Goal: Task Accomplishment & Management: Complete application form

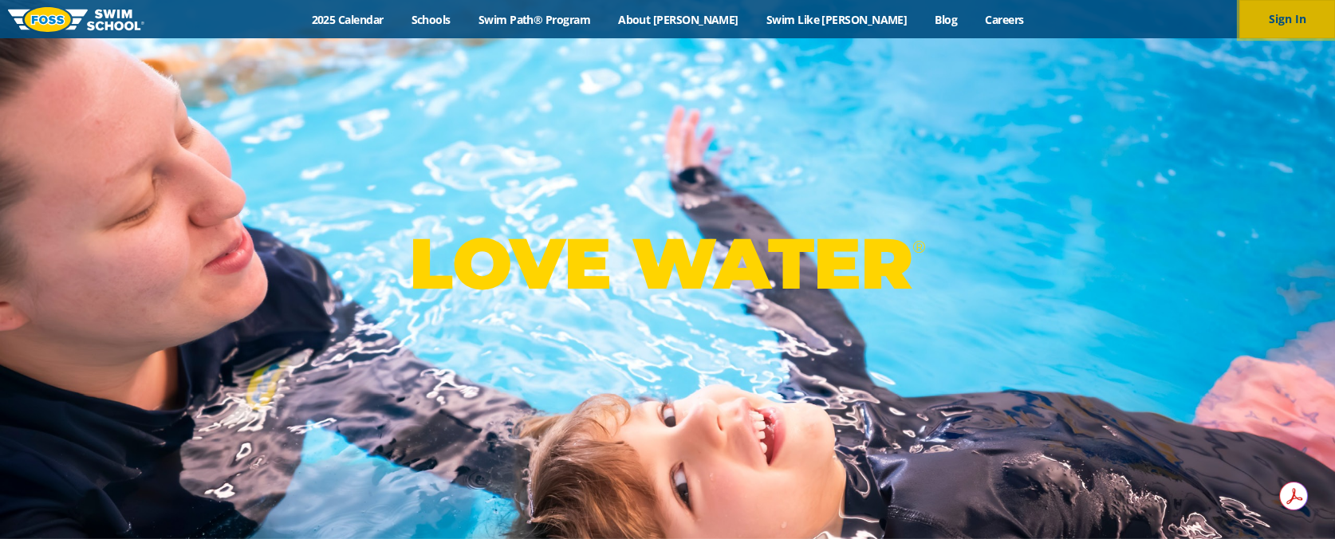
click at [1308, 18] on button "Sign In" at bounding box center [1288, 19] width 96 height 38
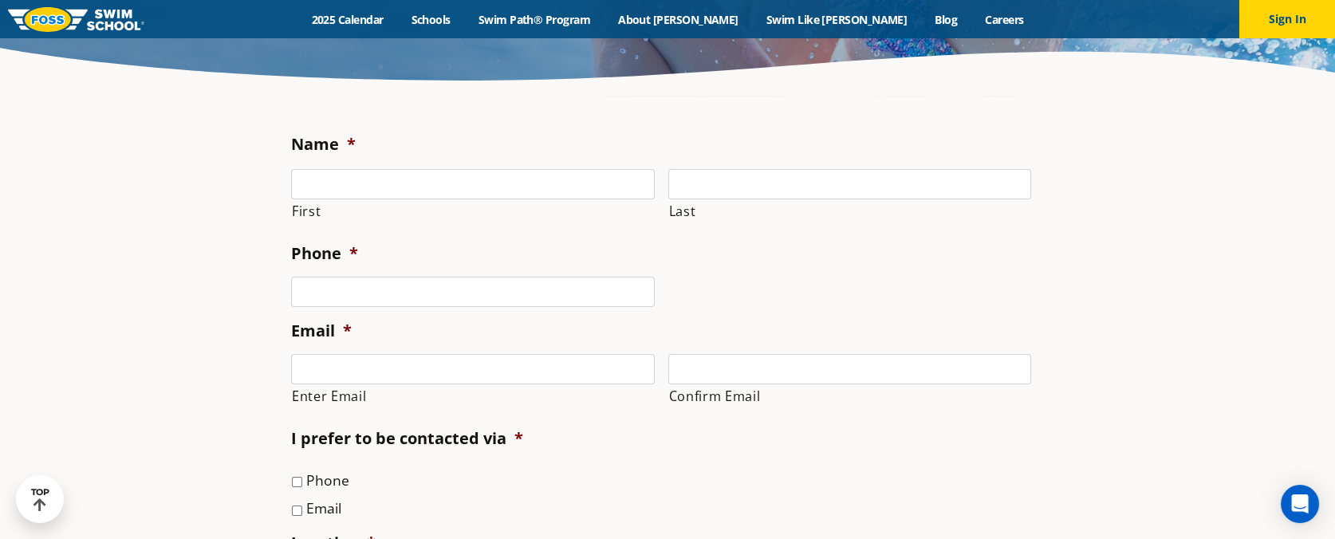
scroll to position [266, 0]
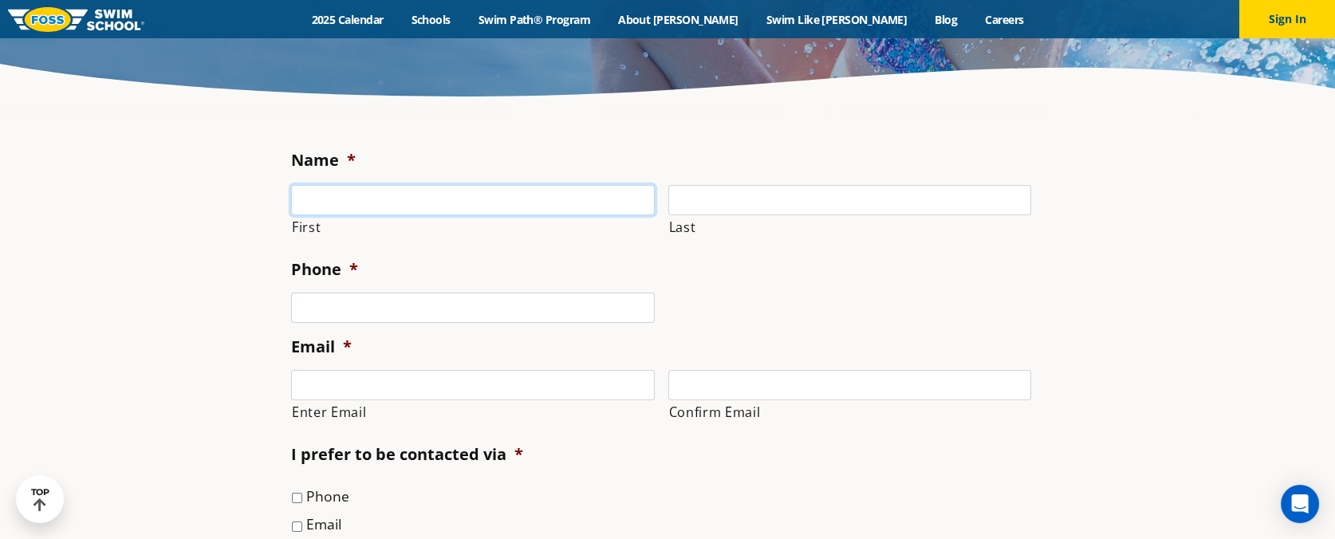
click at [337, 207] on input "First" at bounding box center [473, 200] width 364 height 30
type input "Abnita"
type input "Munankarmy"
type input "(651) 253-1374"
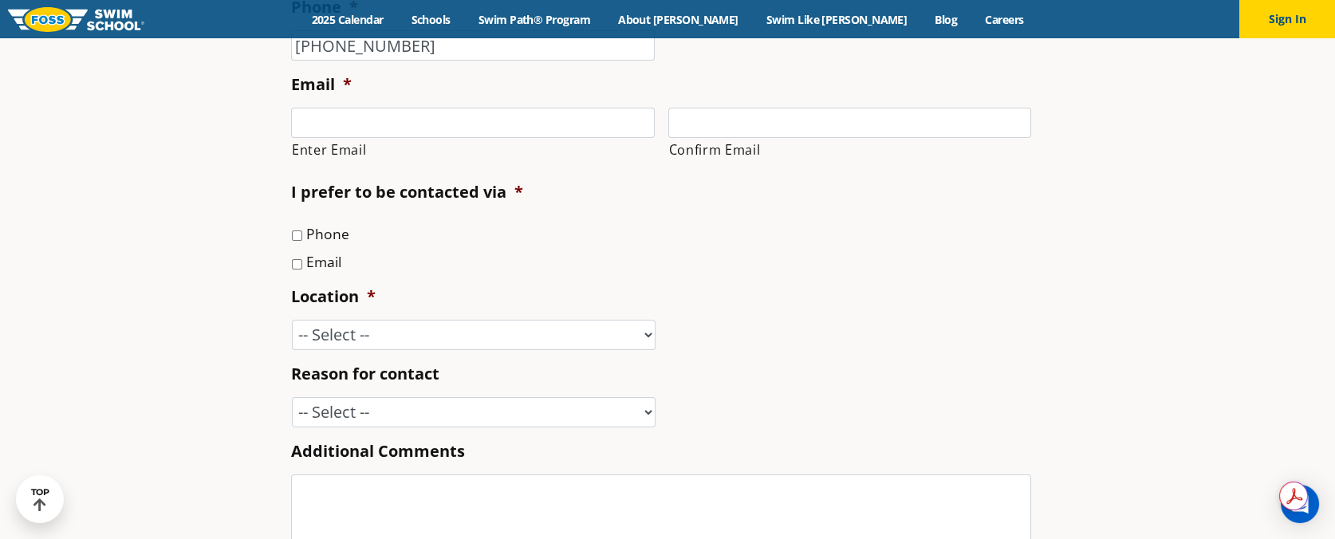
scroll to position [531, 0]
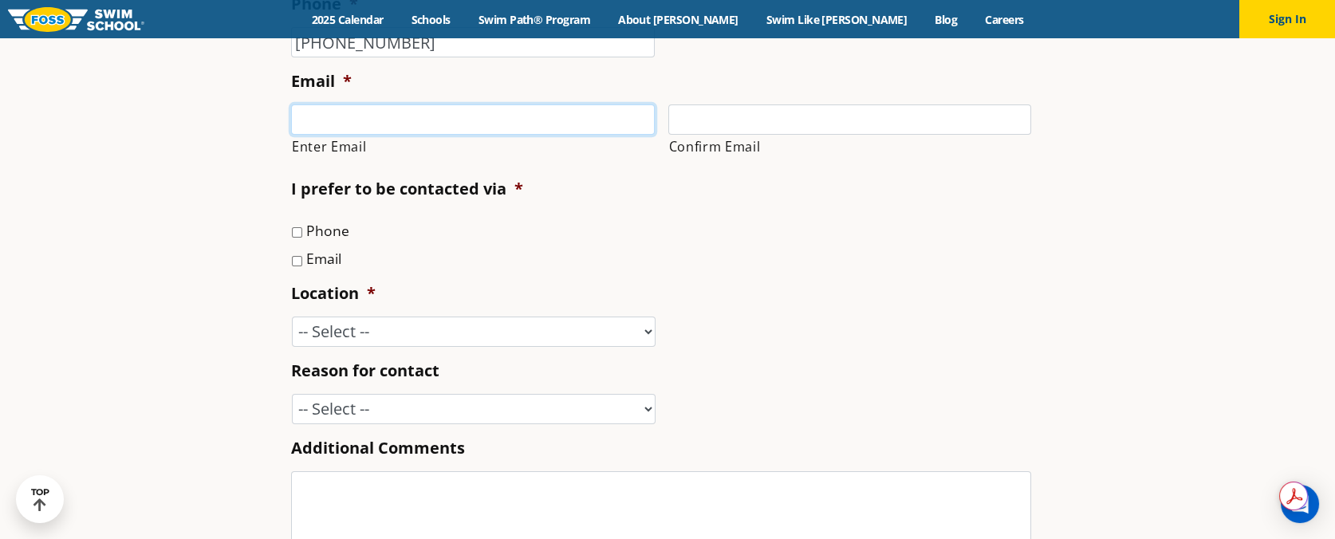
click at [345, 114] on input "Enter Email" at bounding box center [473, 119] width 364 height 30
type input "abnitam@gmail.com"
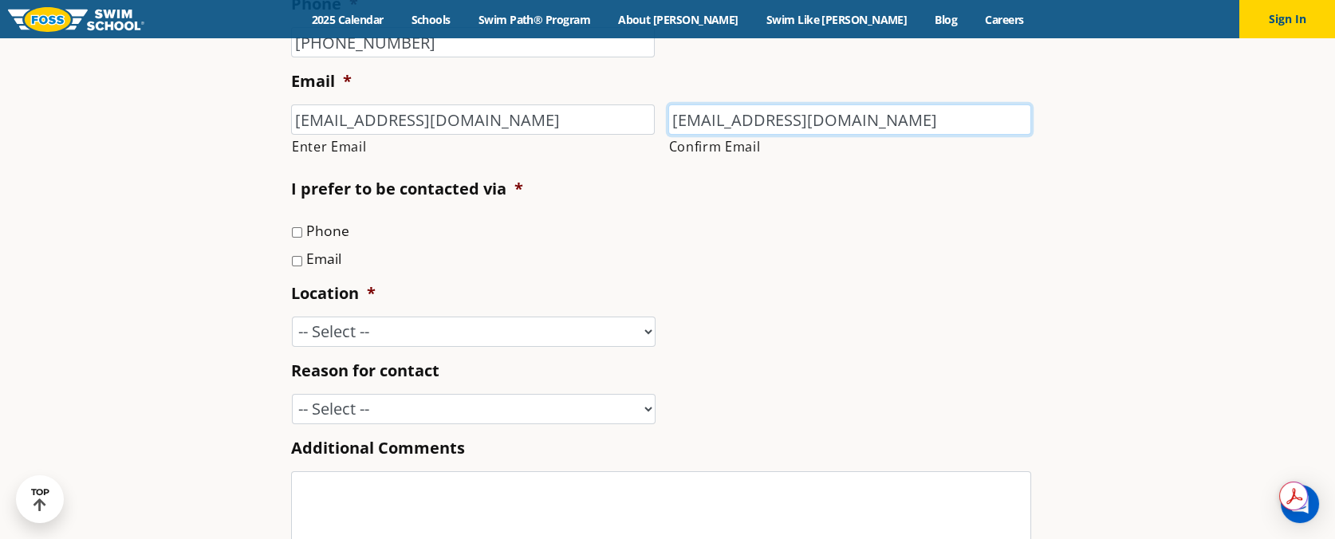
type input "abnitam@gmail.com"
click at [288, 262] on div "Name * Abnita First Munankarmy Last Phone * (651) 253-1374 Email * abnitam@gmai…" at bounding box center [667, 305] width 769 height 885
click at [298, 265] on input "Email" at bounding box center [297, 261] width 10 height 10
checkbox input "true"
click at [330, 338] on select "-- Select -- Ankeny, IA Apple Valley Blaine, MN Burnsville, MN Ballwin, MO Boli…" at bounding box center [474, 332] width 364 height 30
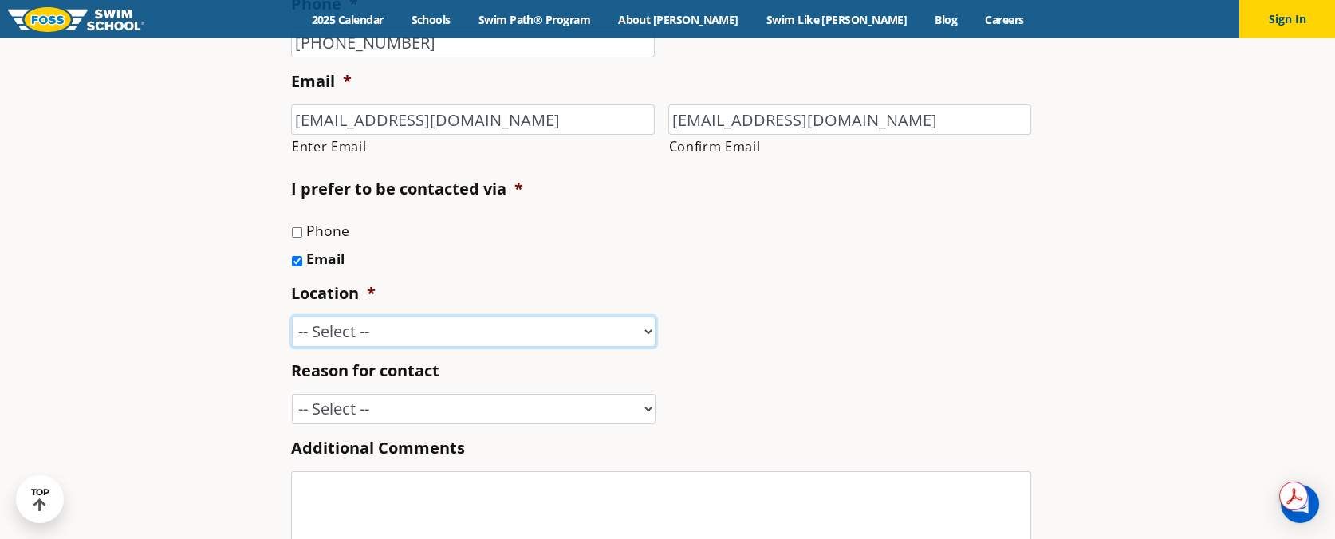
select select "SLP"
click at [292, 317] on select "-- Select -- Ankeny, IA Apple Valley Blaine, MN Burnsville, MN Ballwin, MO Boli…" at bounding box center [474, 332] width 364 height 30
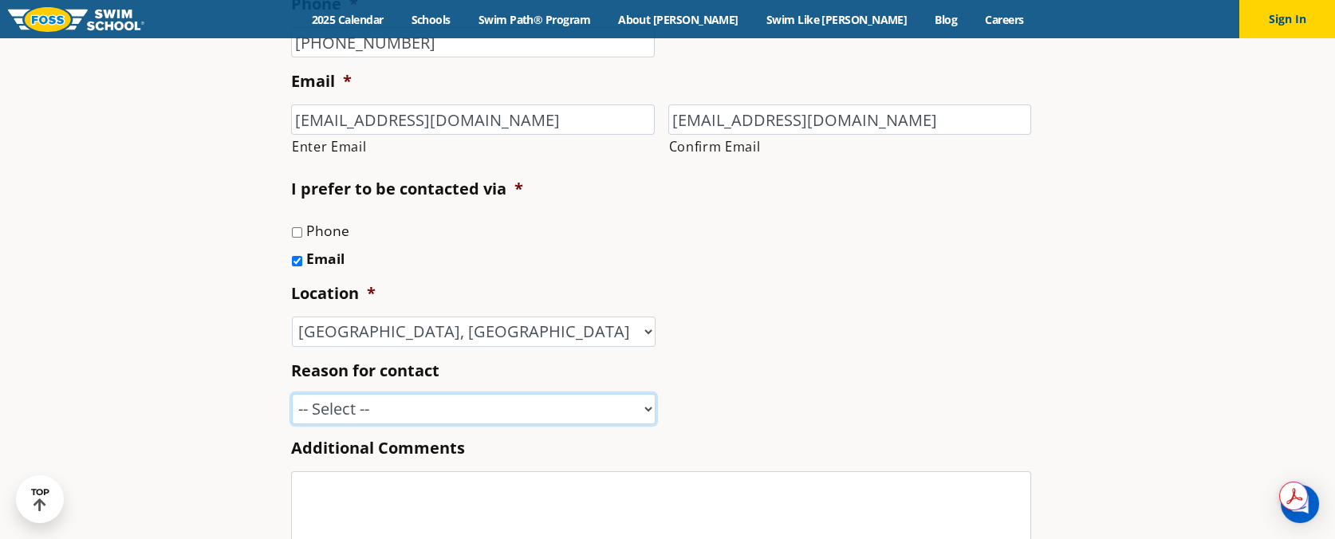
click at [366, 416] on select "-- Select -- Enrollment issue Program question What level is best for my child?…" at bounding box center [474, 409] width 364 height 30
select select "Other"
click at [292, 396] on select "-- Select -- Enrollment issue Program question What level is best for my child?…" at bounding box center [474, 409] width 364 height 30
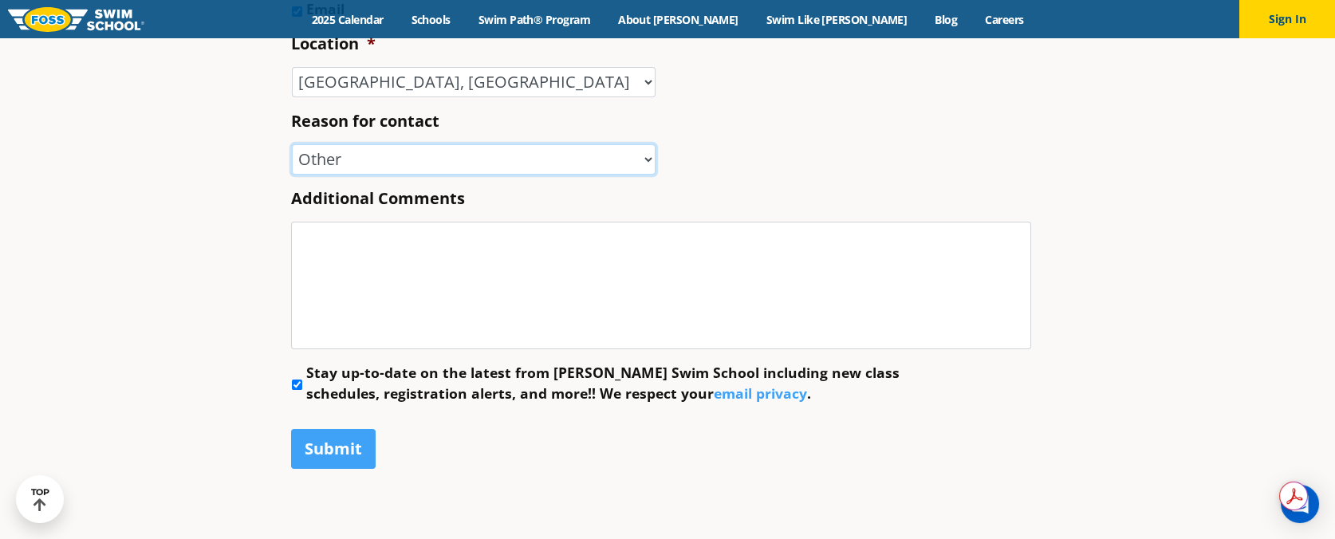
scroll to position [798, 0]
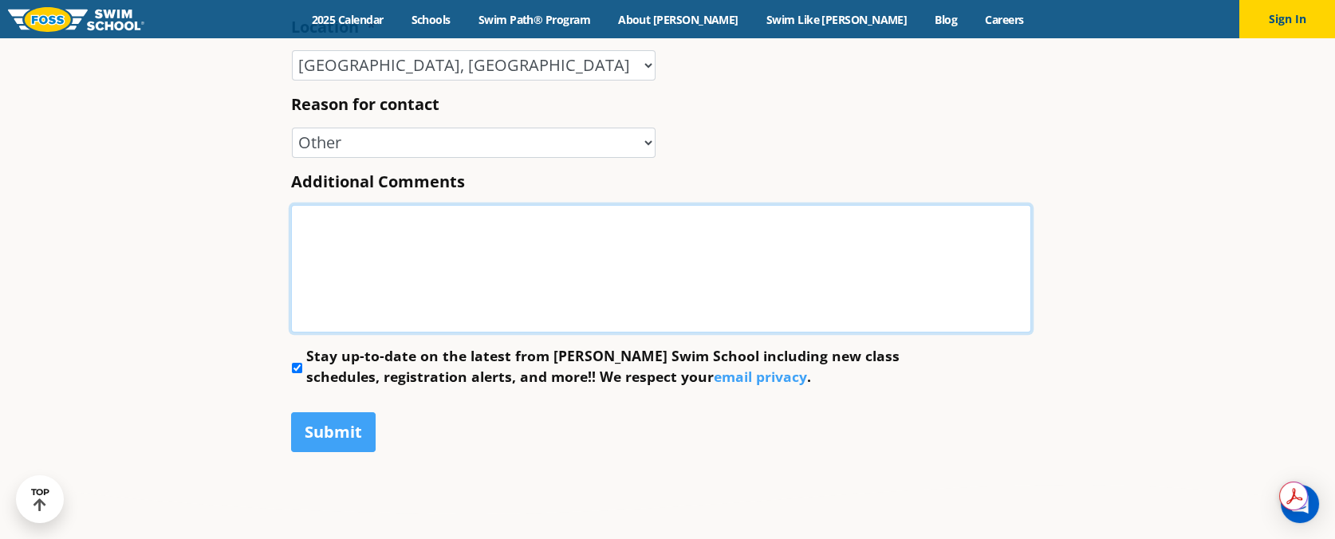
click at [354, 252] on textarea "Additional Comments" at bounding box center [661, 269] width 740 height 128
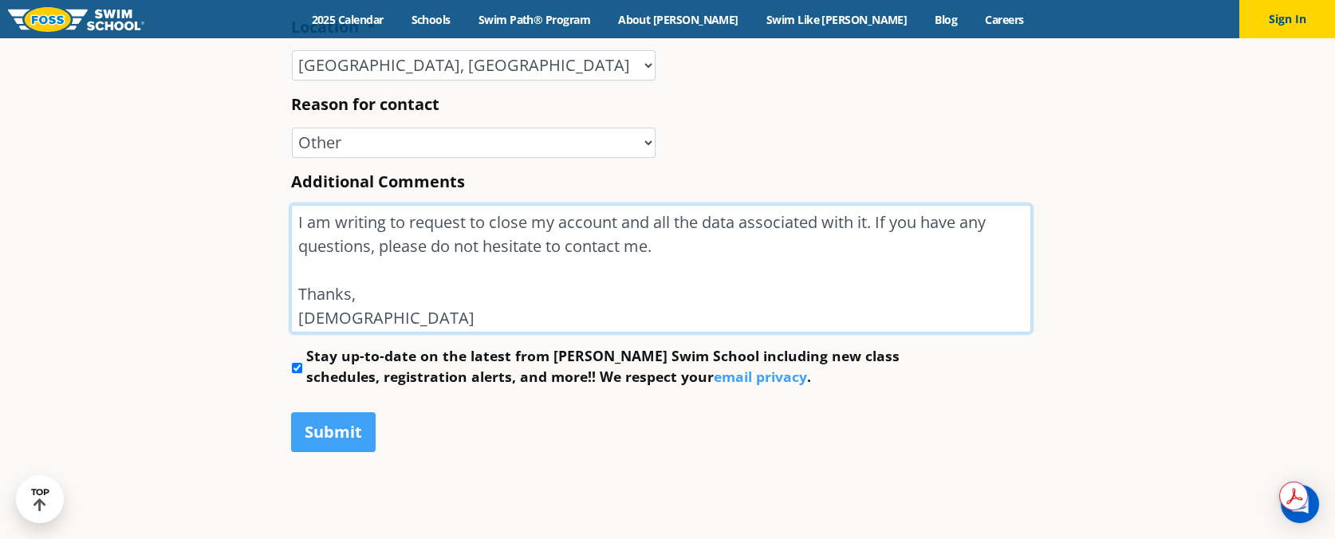
type textarea "I am writing to request to close my account and all the data associated with it…"
click at [299, 378] on li "Stay up-to-date on the latest from Foss Swim School including new class schedul…" at bounding box center [667, 366] width 753 height 42
click at [298, 373] on input "Stay up-to-date on the latest from Foss Swim School including new class schedul…" at bounding box center [297, 368] width 10 height 10
checkbox input "false"
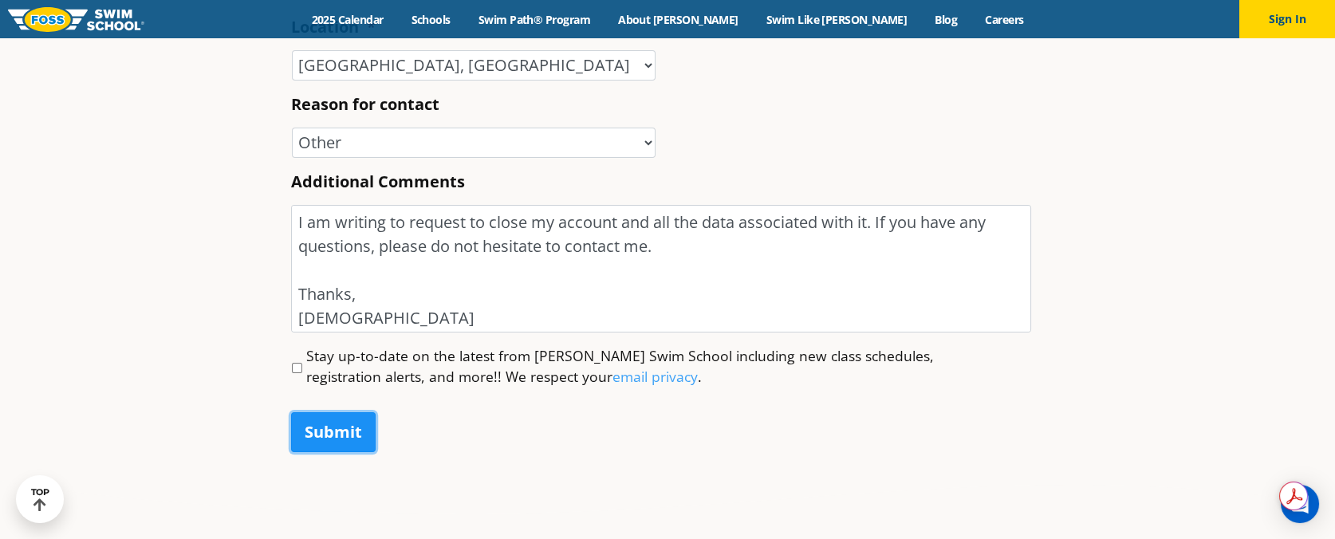
click at [317, 424] on input "Submit" at bounding box center [333, 432] width 85 height 40
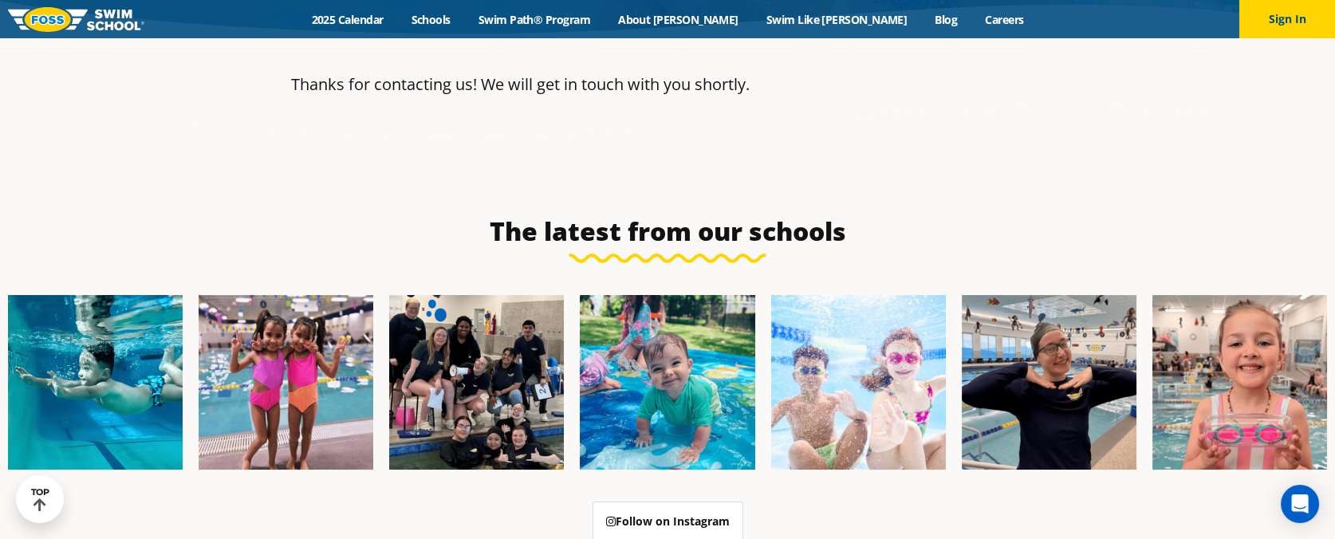
scroll to position [322, 0]
